Goal: Task Accomplishment & Management: Manage account settings

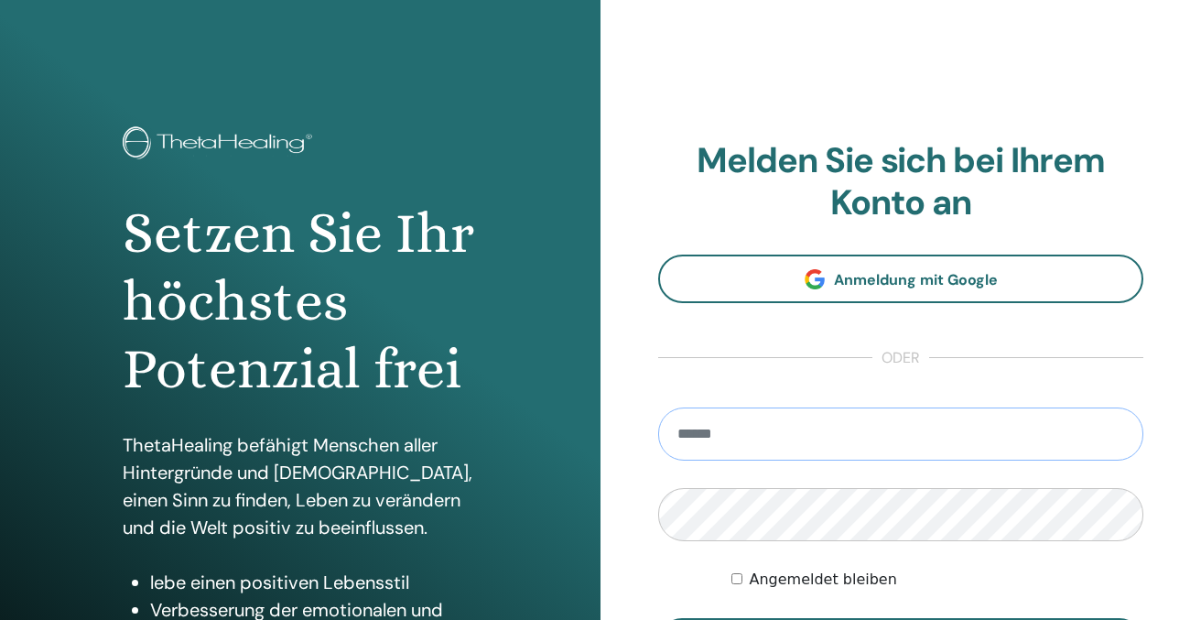
type input "**********"
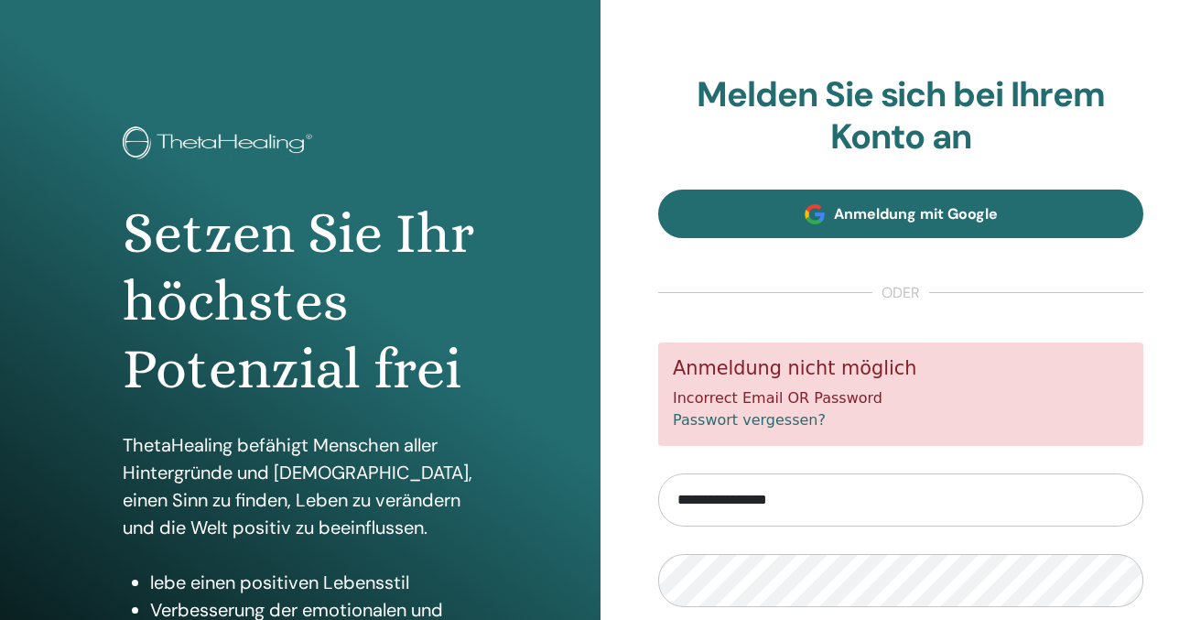
click at [904, 216] on span "Anmeldung mit Google" at bounding box center [916, 213] width 164 height 19
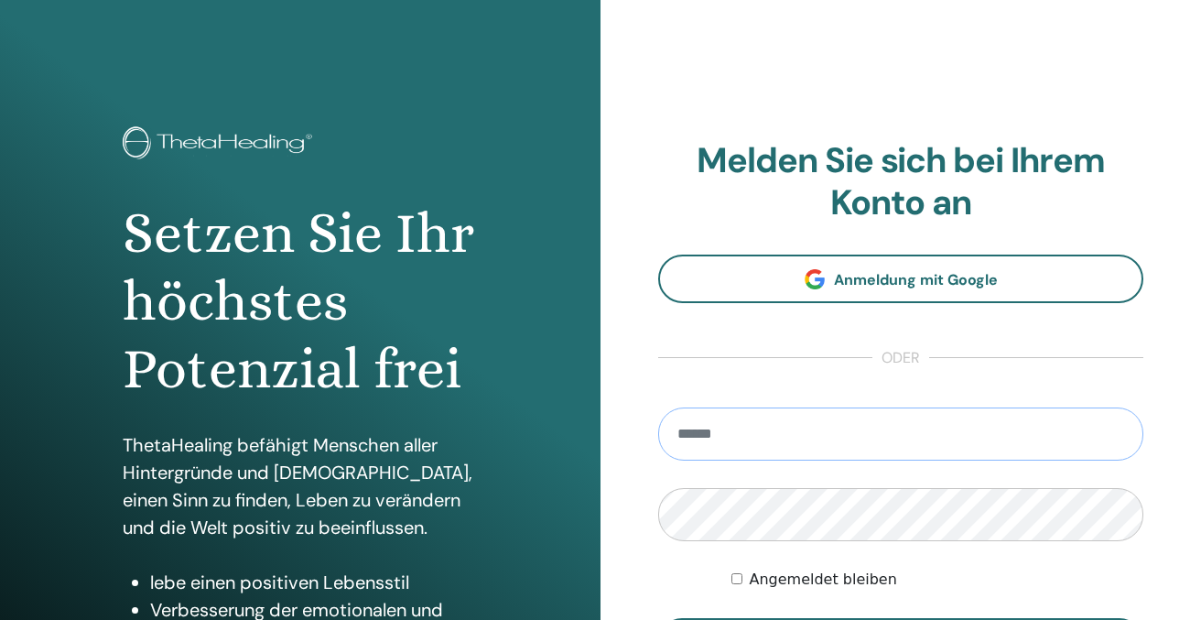
type input "**********"
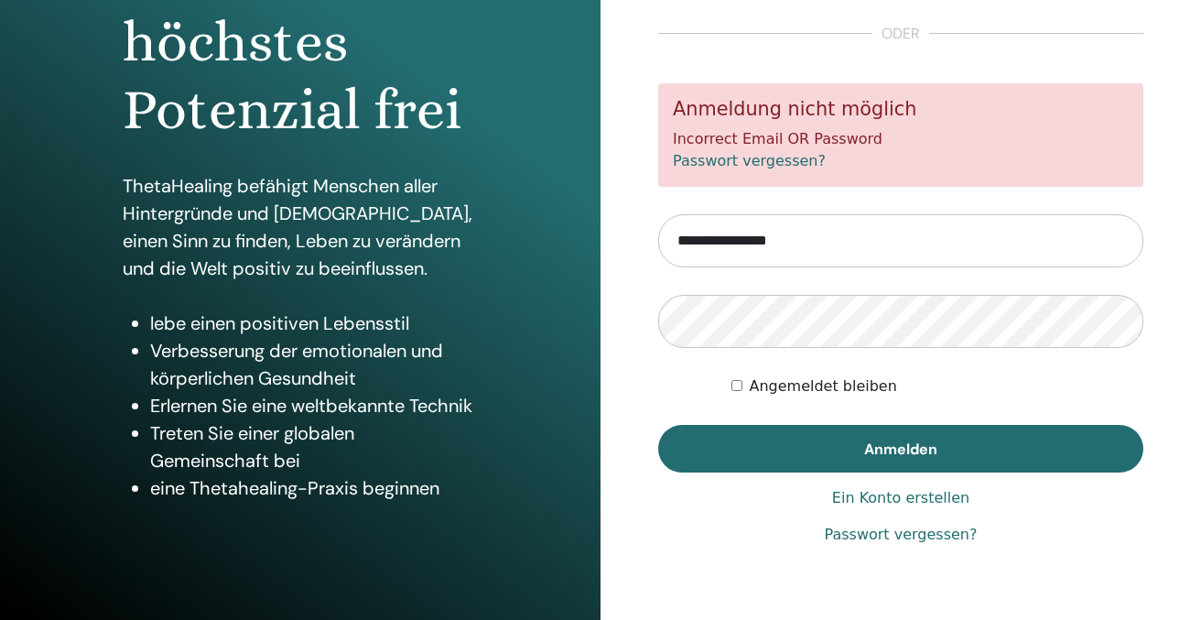
scroll to position [259, 0]
click at [900, 447] on button "Anmelden" at bounding box center [900, 449] width 485 height 48
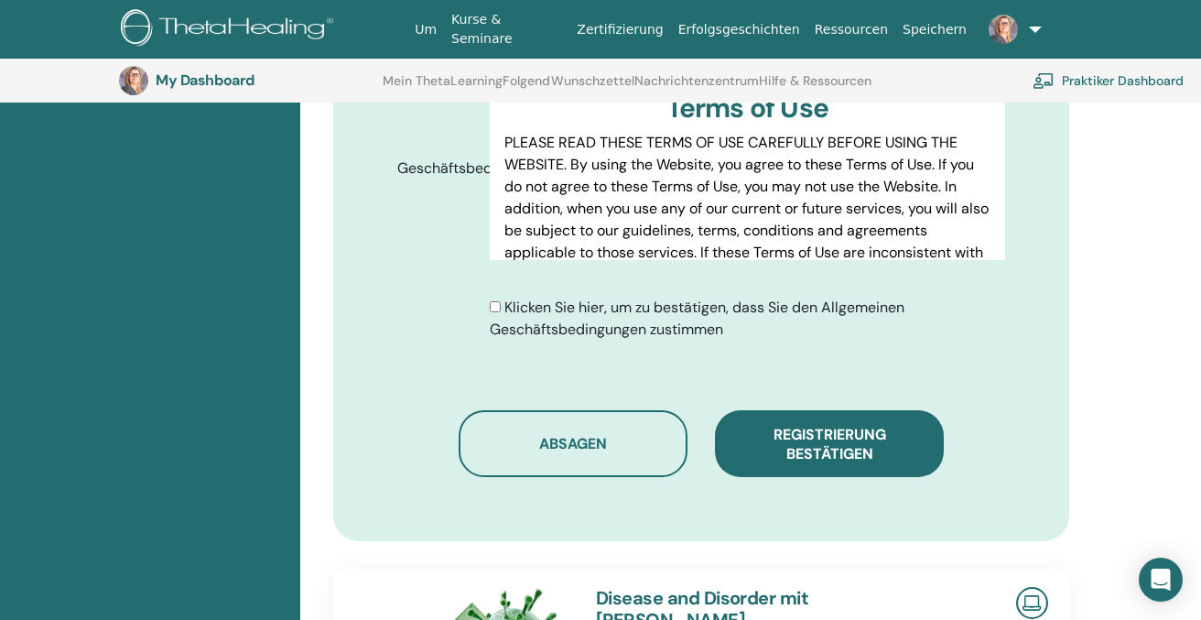
scroll to position [988, 0]
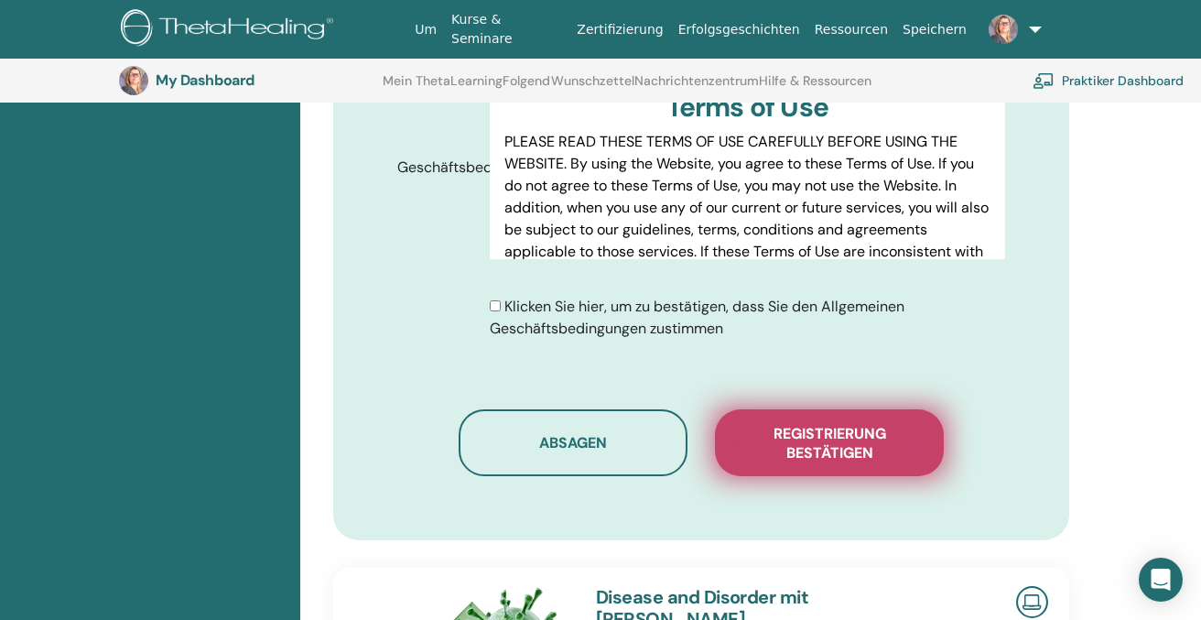
click at [847, 424] on span "Registrierung bestätigen" at bounding box center [829, 443] width 183 height 38
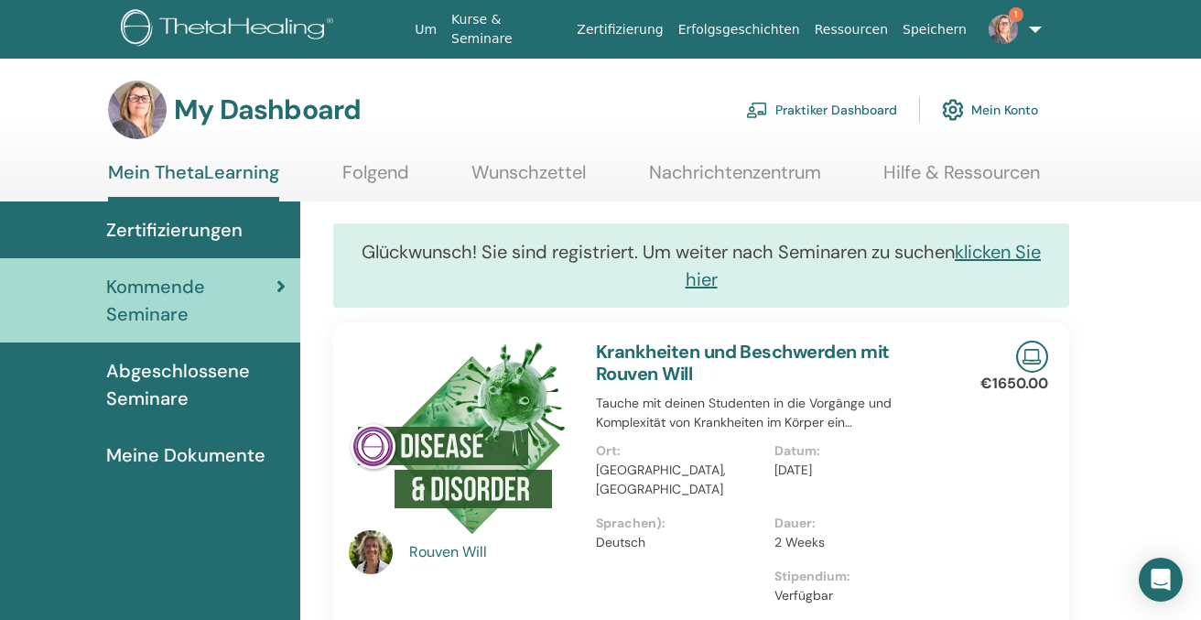
click at [1016, 16] on span "1" at bounding box center [1015, 14] width 15 height 15
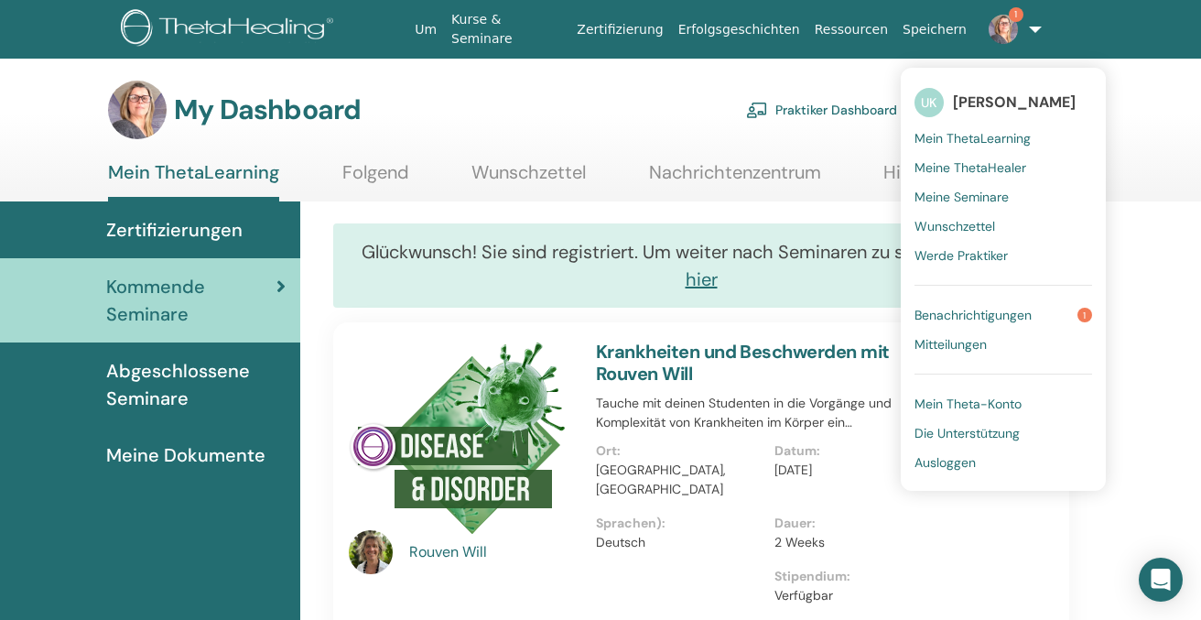
click at [970, 313] on span "Benachrichtigungen" at bounding box center [972, 315] width 117 height 16
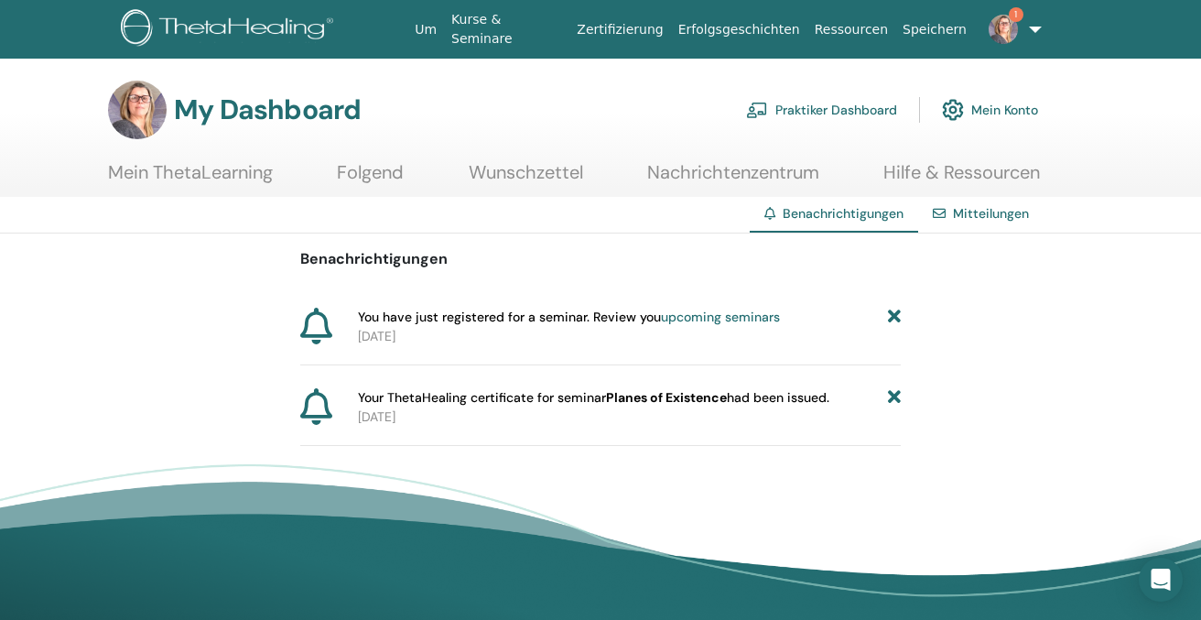
click at [709, 318] on link "upcoming seminars" at bounding box center [720, 316] width 119 height 16
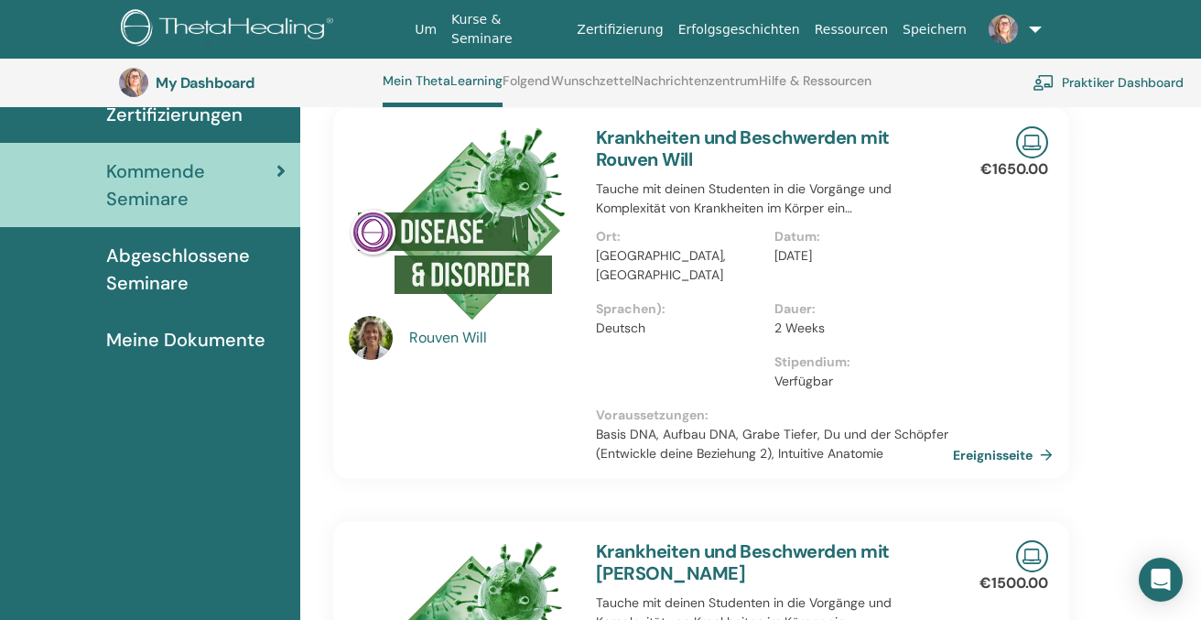
scroll to position [232, 0]
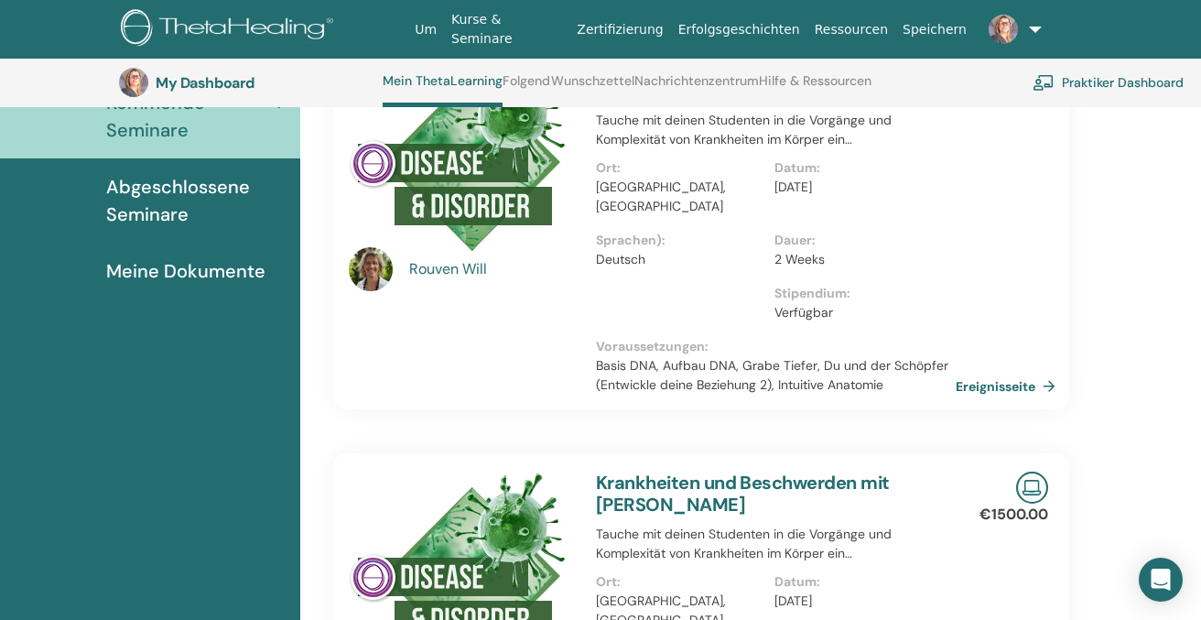
click at [1015, 372] on link "Ereignisseite" at bounding box center [1008, 385] width 107 height 27
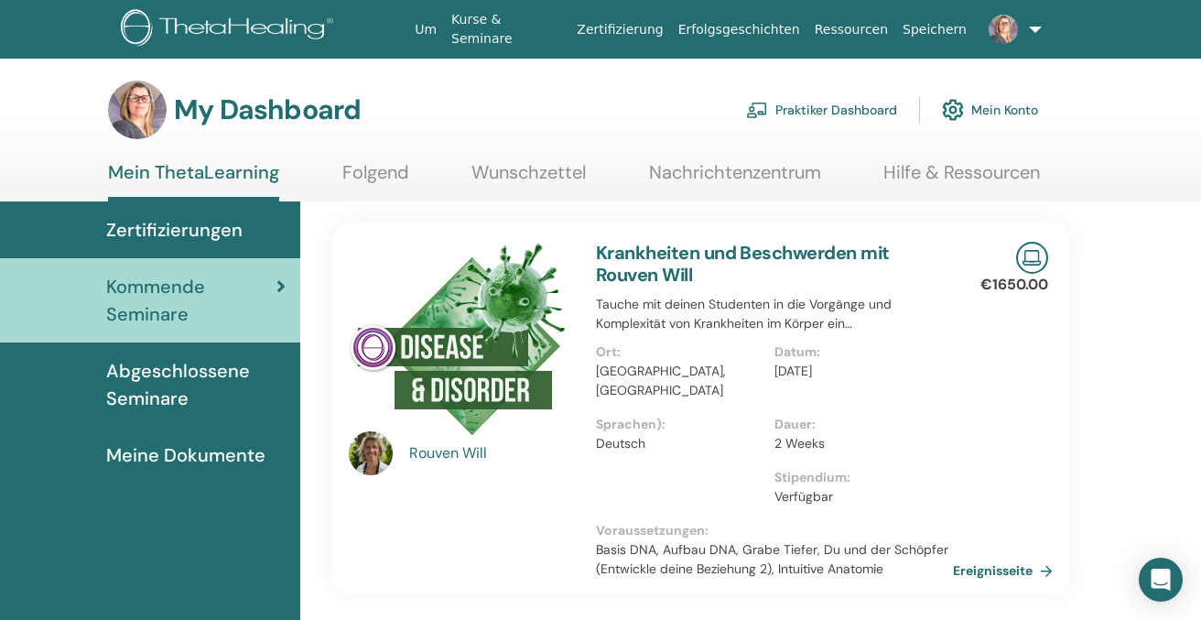
scroll to position [0, 0]
click at [141, 456] on span "Meine Dokumente" at bounding box center [185, 454] width 159 height 27
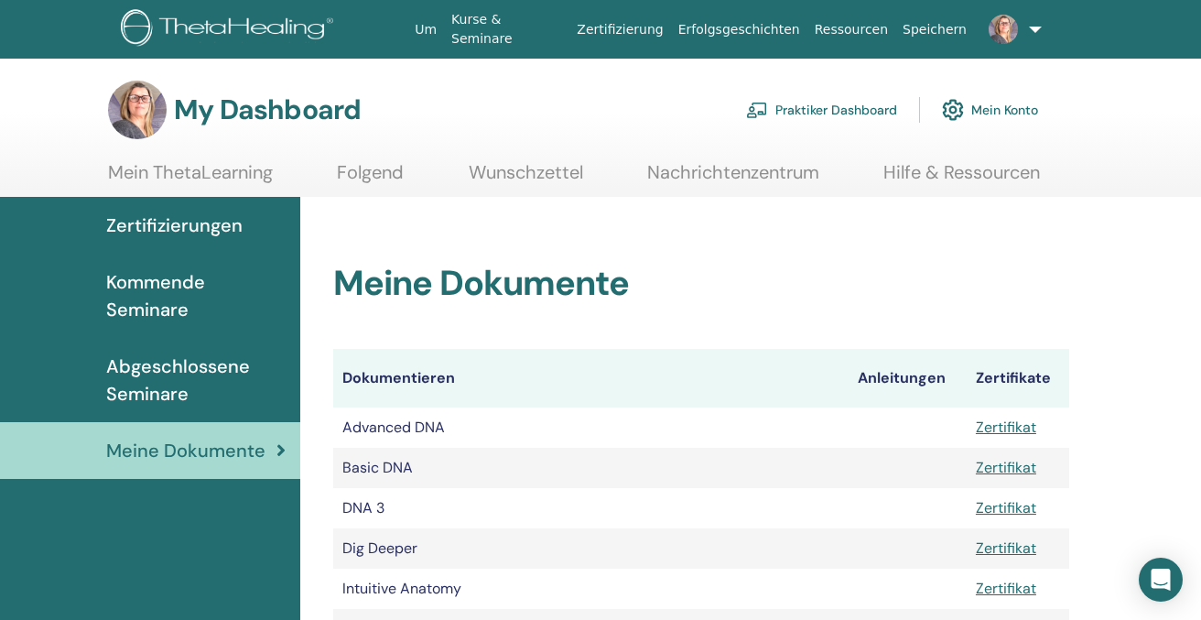
click at [1032, 27] on link at bounding box center [1010, 29] width 73 height 59
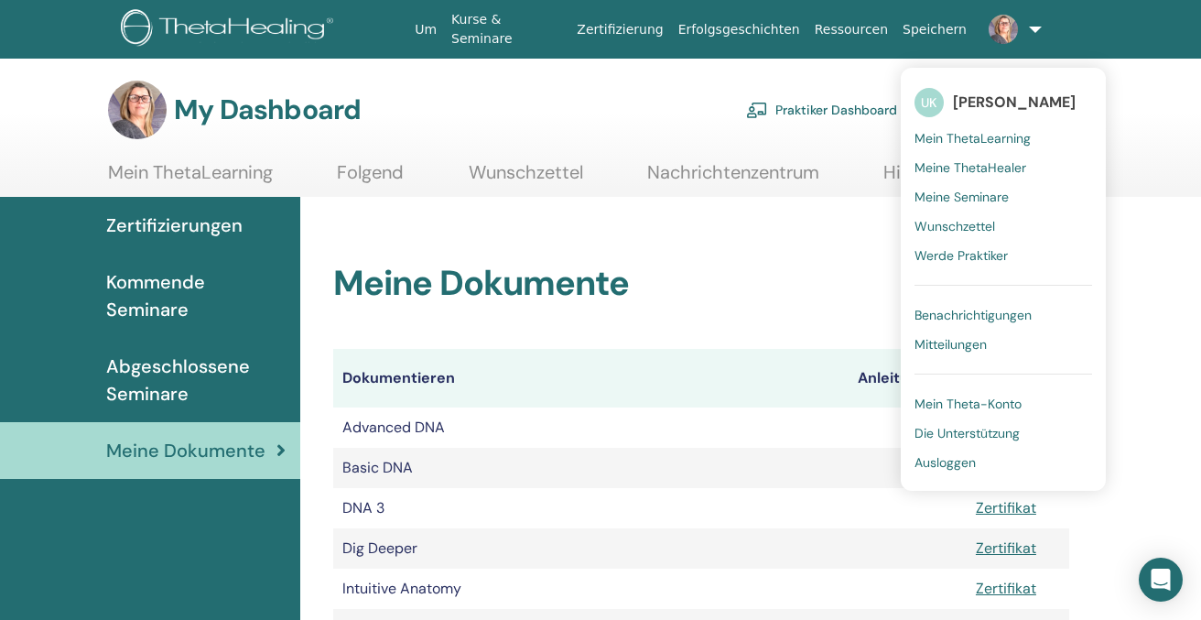
click at [943, 461] on span "Ausloggen" at bounding box center [944, 462] width 61 height 16
